Goal: Task Accomplishment & Management: Manage account settings

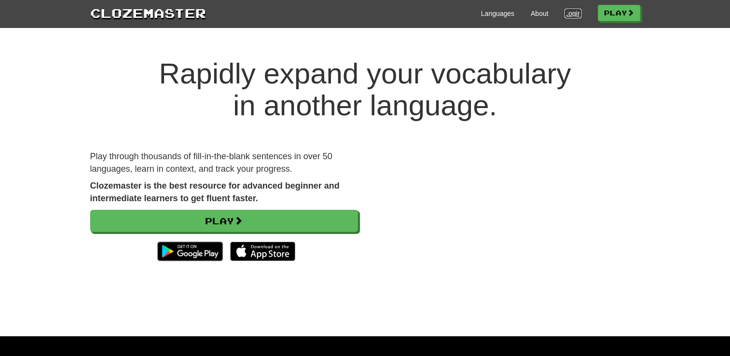
click at [572, 13] on link "Login" at bounding box center [572, 14] width 16 height 10
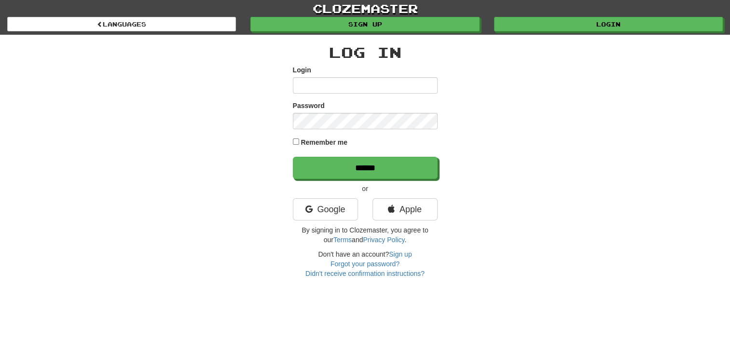
click at [392, 86] on input "Login" at bounding box center [365, 85] width 145 height 16
type input "**********"
click at [293, 157] on input "******" at bounding box center [365, 168] width 145 height 22
